Goal: Information Seeking & Learning: Learn about a topic

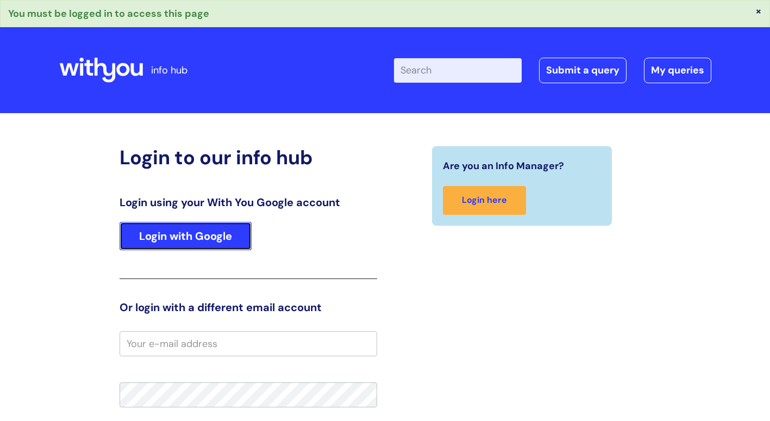
click at [191, 229] on link "Login with Google" at bounding box center [186, 236] width 132 height 28
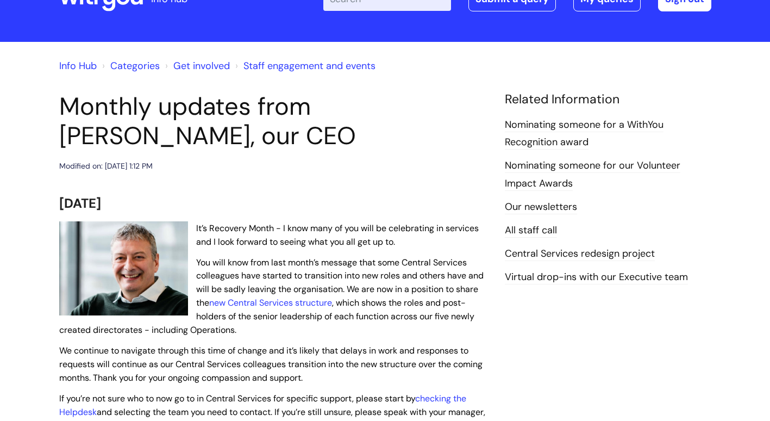
scroll to position [217, 0]
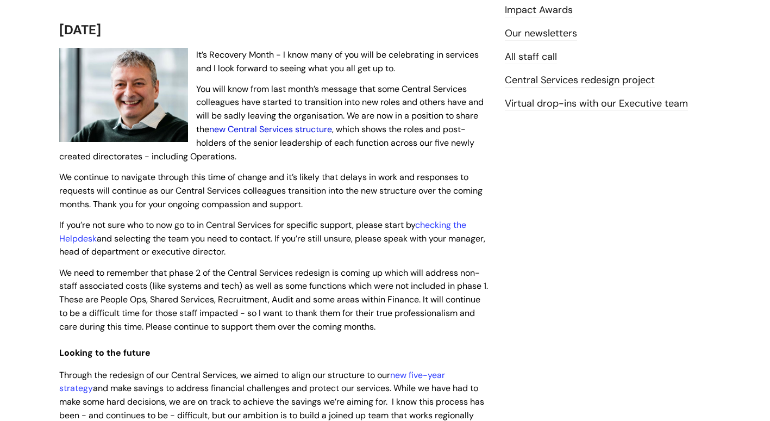
click at [227, 129] on link "new Central Services structure" at bounding box center [270, 128] width 123 height 11
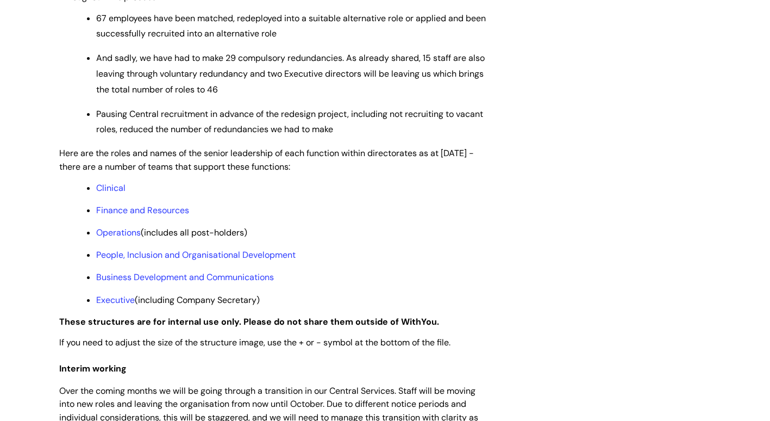
scroll to position [815, 0]
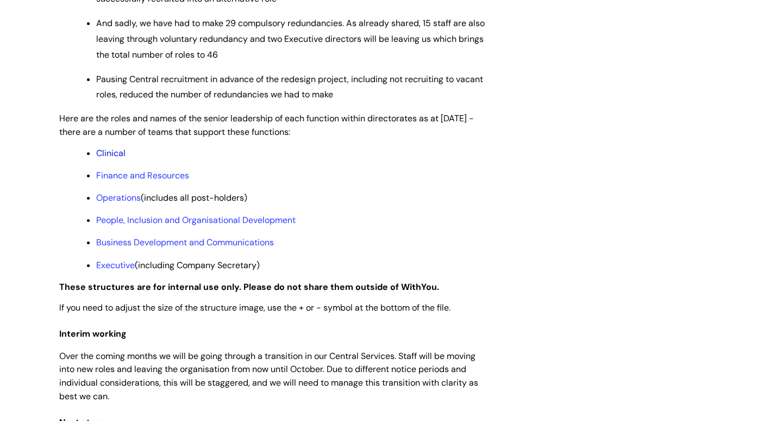
click at [106, 159] on link "Clinical" at bounding box center [110, 152] width 29 height 11
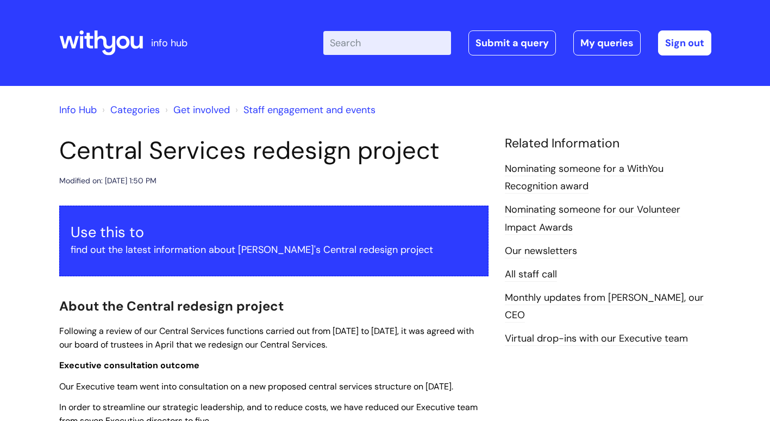
scroll to position [815, 0]
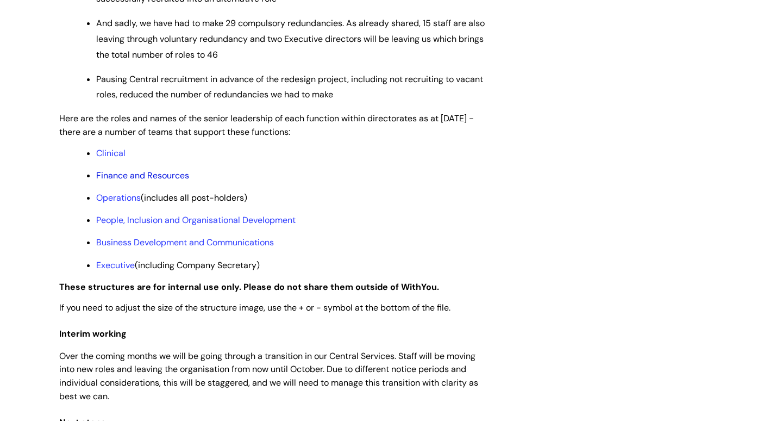
click at [122, 181] on link "Finance and Resources" at bounding box center [142, 175] width 93 height 11
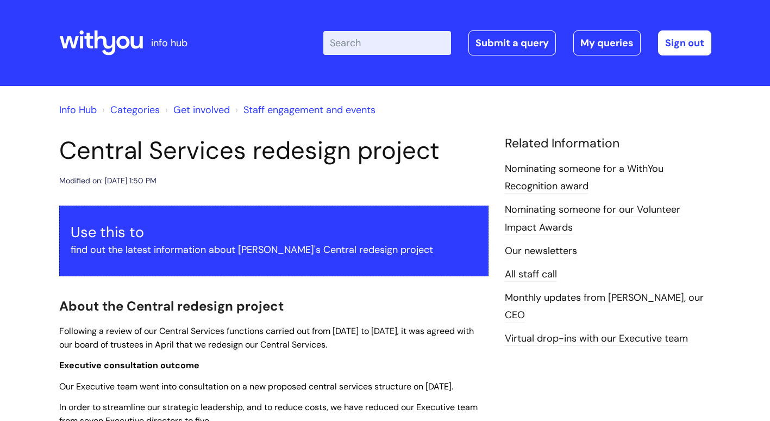
scroll to position [815, 0]
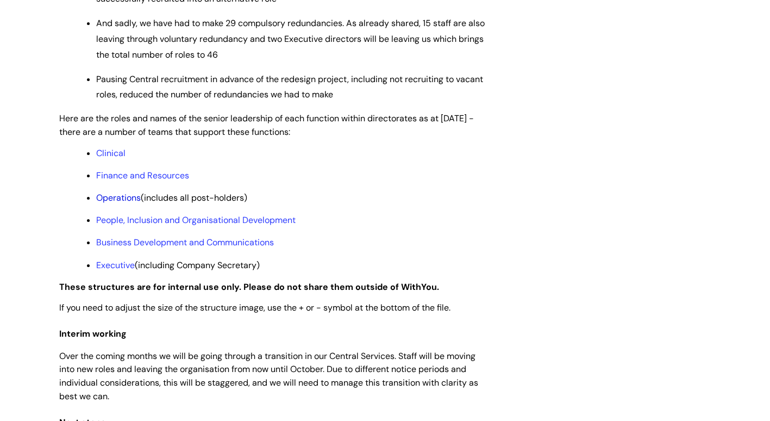
click at [109, 203] on link "Operations" at bounding box center [118, 197] width 45 height 11
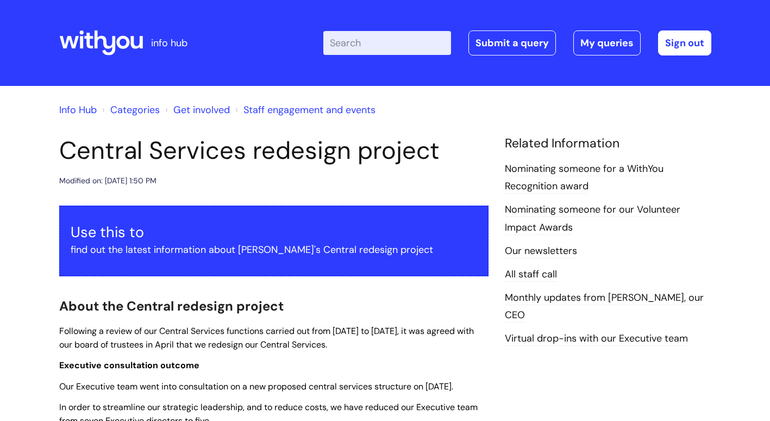
scroll to position [815, 0]
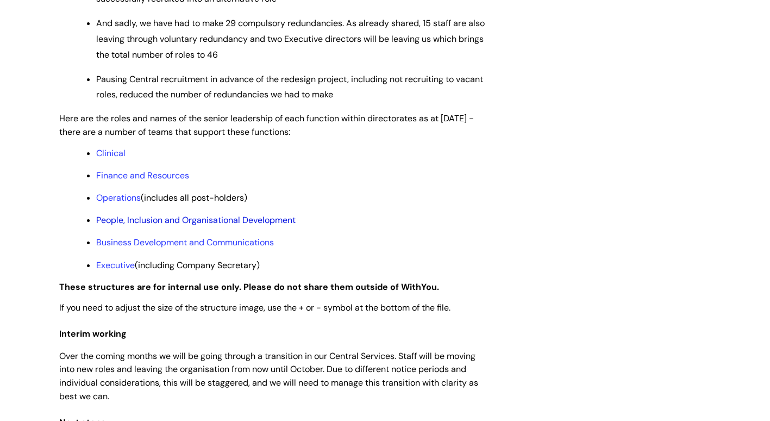
click at [187, 226] on link "People, Inclusion and Organisational Development" at bounding box center [195, 219] width 199 height 11
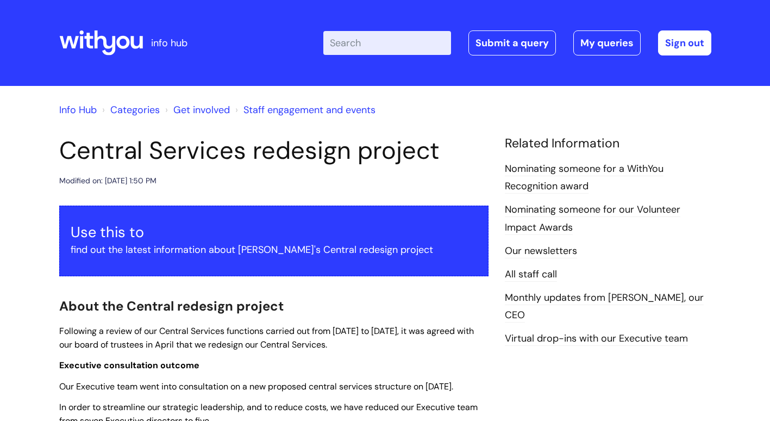
scroll to position [815, 0]
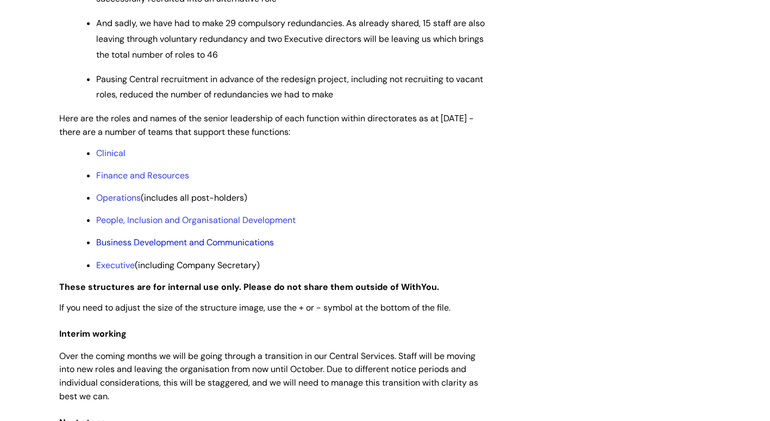
click at [250, 248] on link "Business Development and Communications" at bounding box center [185, 241] width 178 height 11
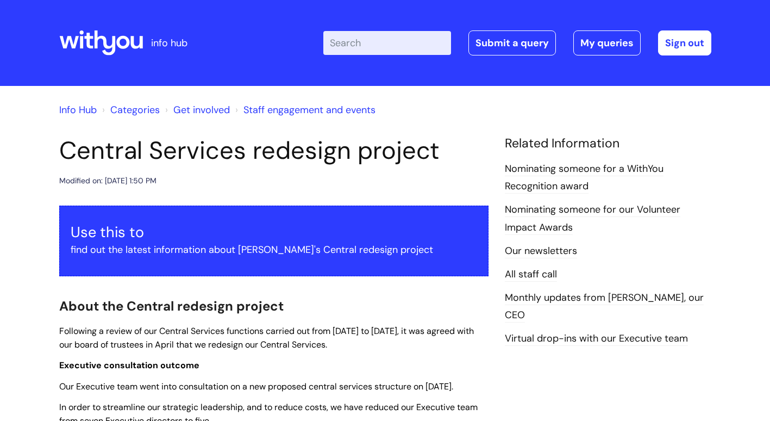
scroll to position [815, 0]
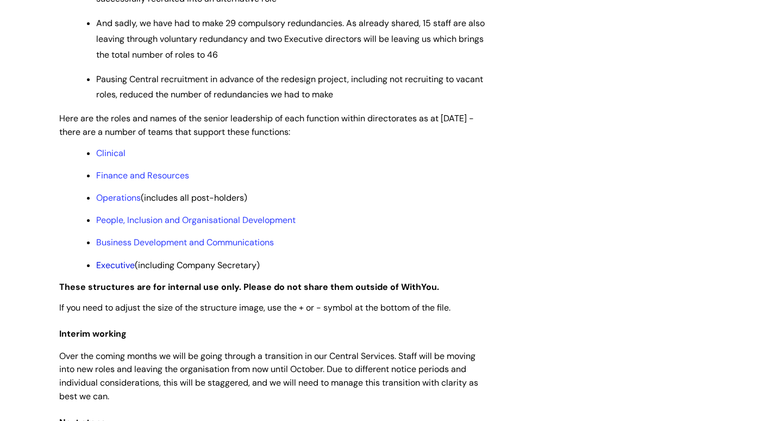
click at [103, 271] on link "Executive" at bounding box center [115, 264] width 39 height 11
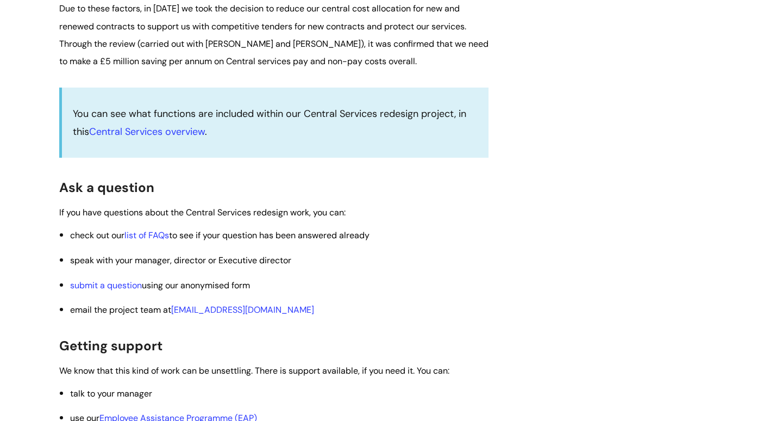
scroll to position [1576, 0]
